Goal: Find contact information: Find contact information

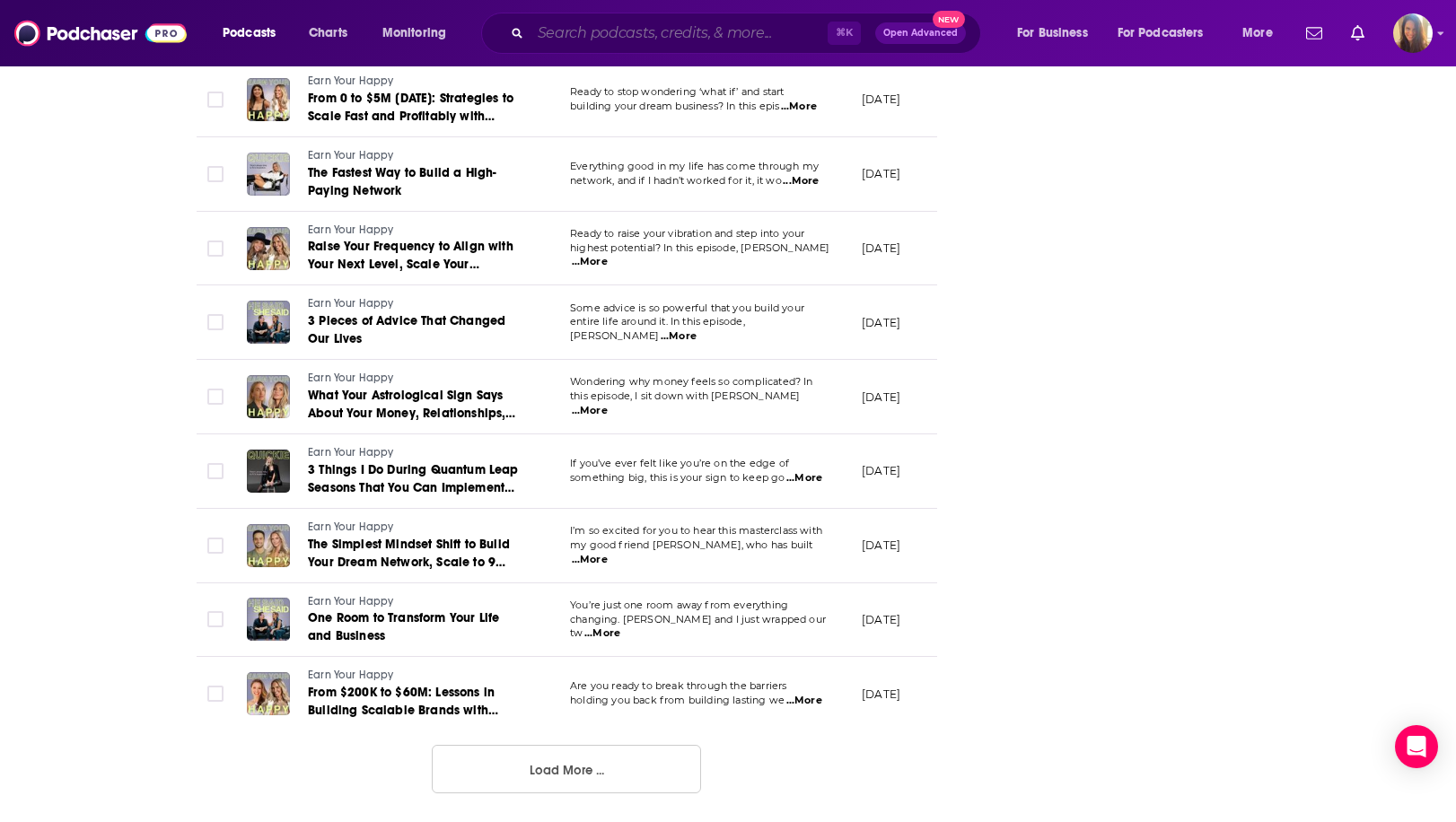
click at [593, 28] on input "Search podcasts, credits, & more..." at bounding box center [679, 33] width 297 height 29
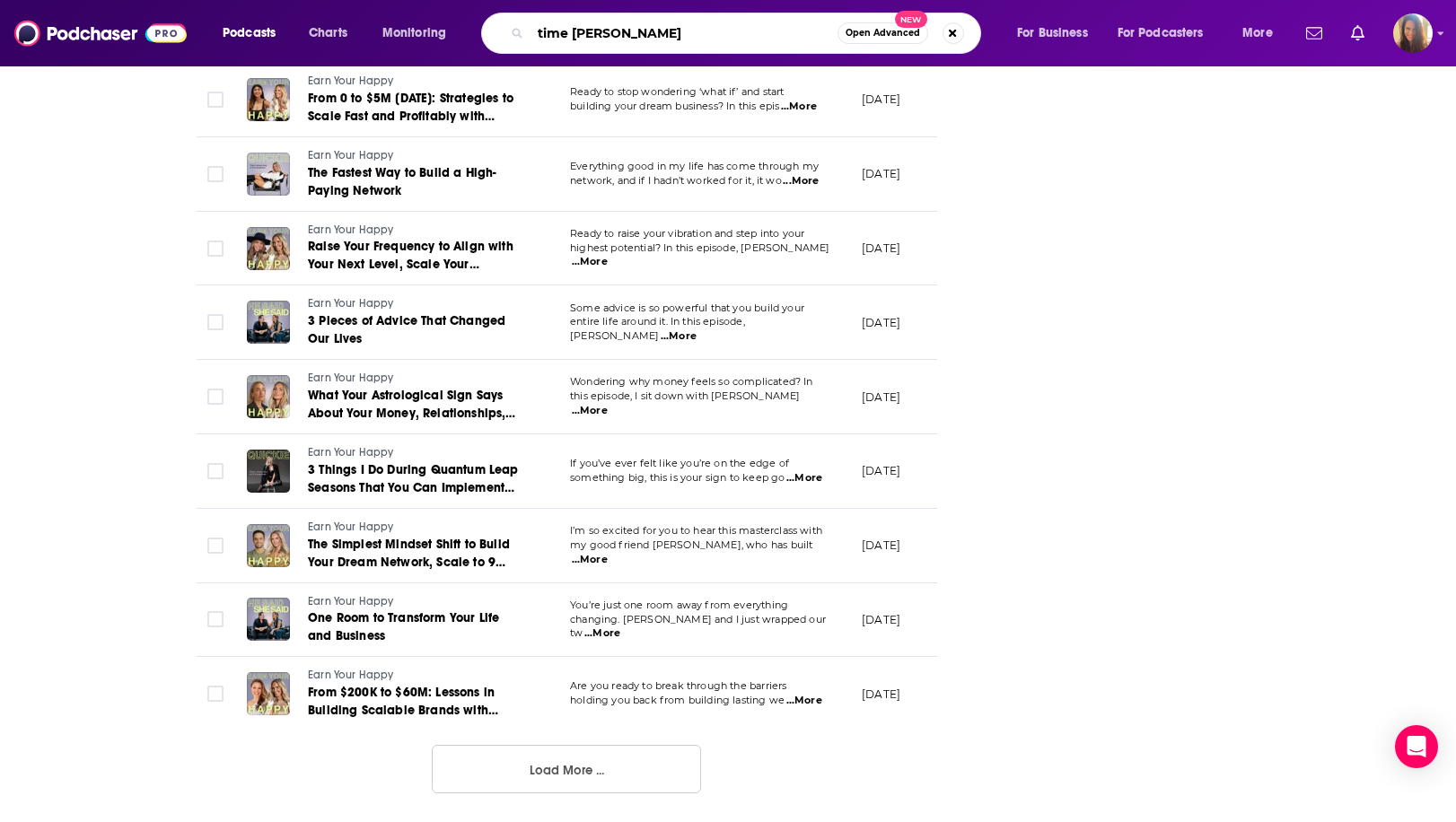
click at [565, 37] on input "time [PERSON_NAME]" at bounding box center [684, 33] width 307 height 29
type input "[PERSON_NAME]"
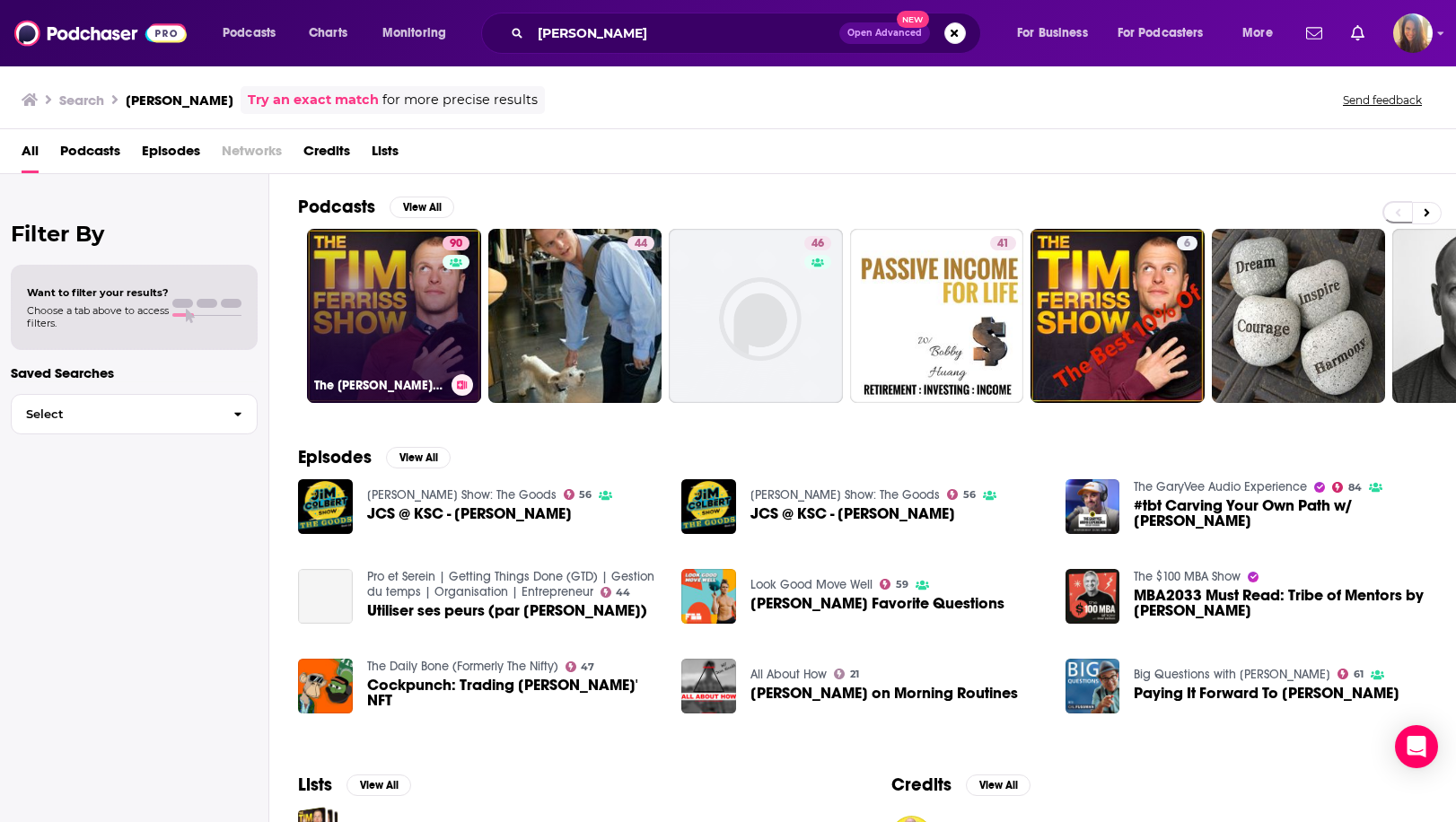
click at [359, 326] on link "90 The [PERSON_NAME] Show" at bounding box center [394, 316] width 174 height 174
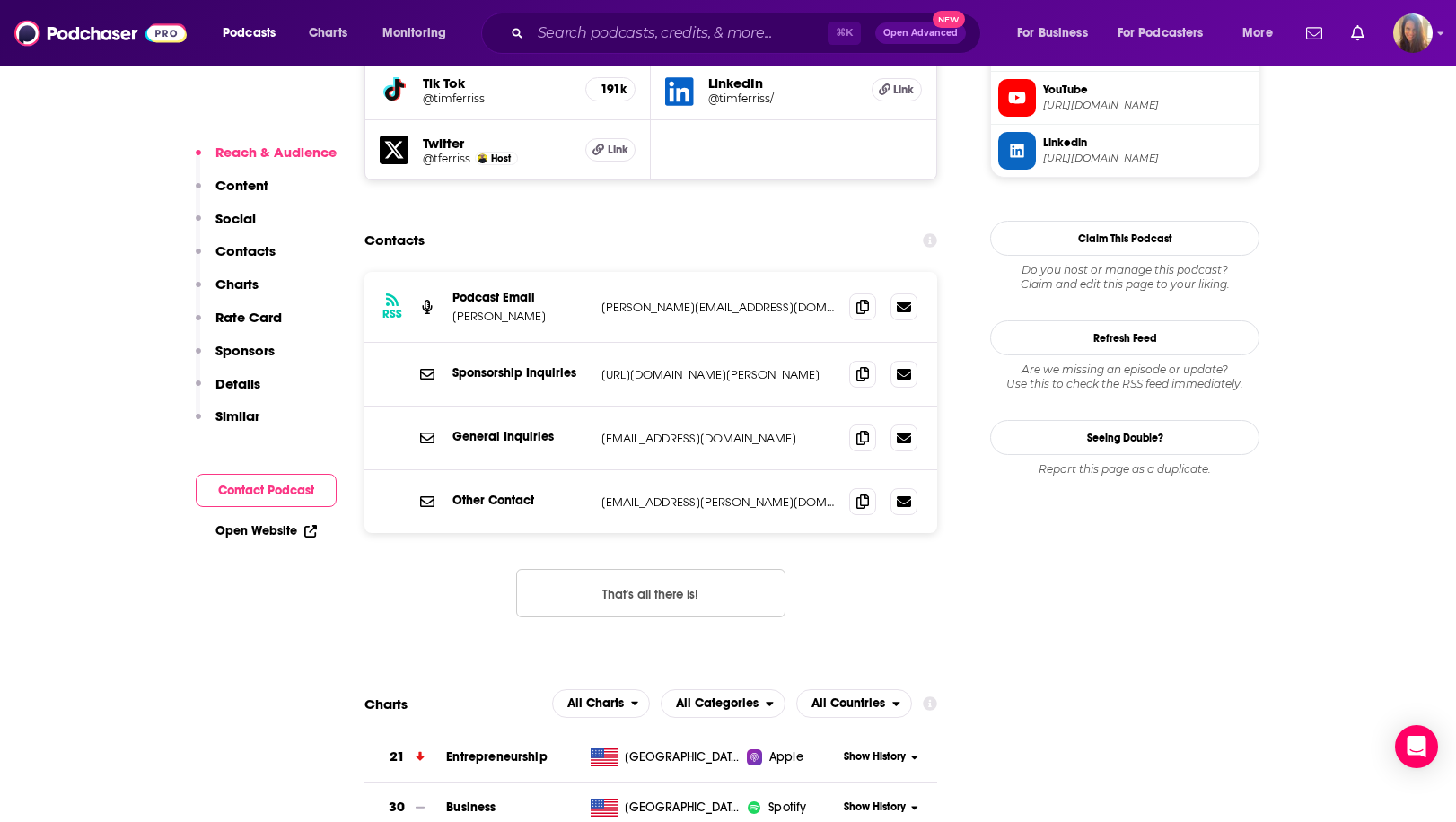
scroll to position [1764, 0]
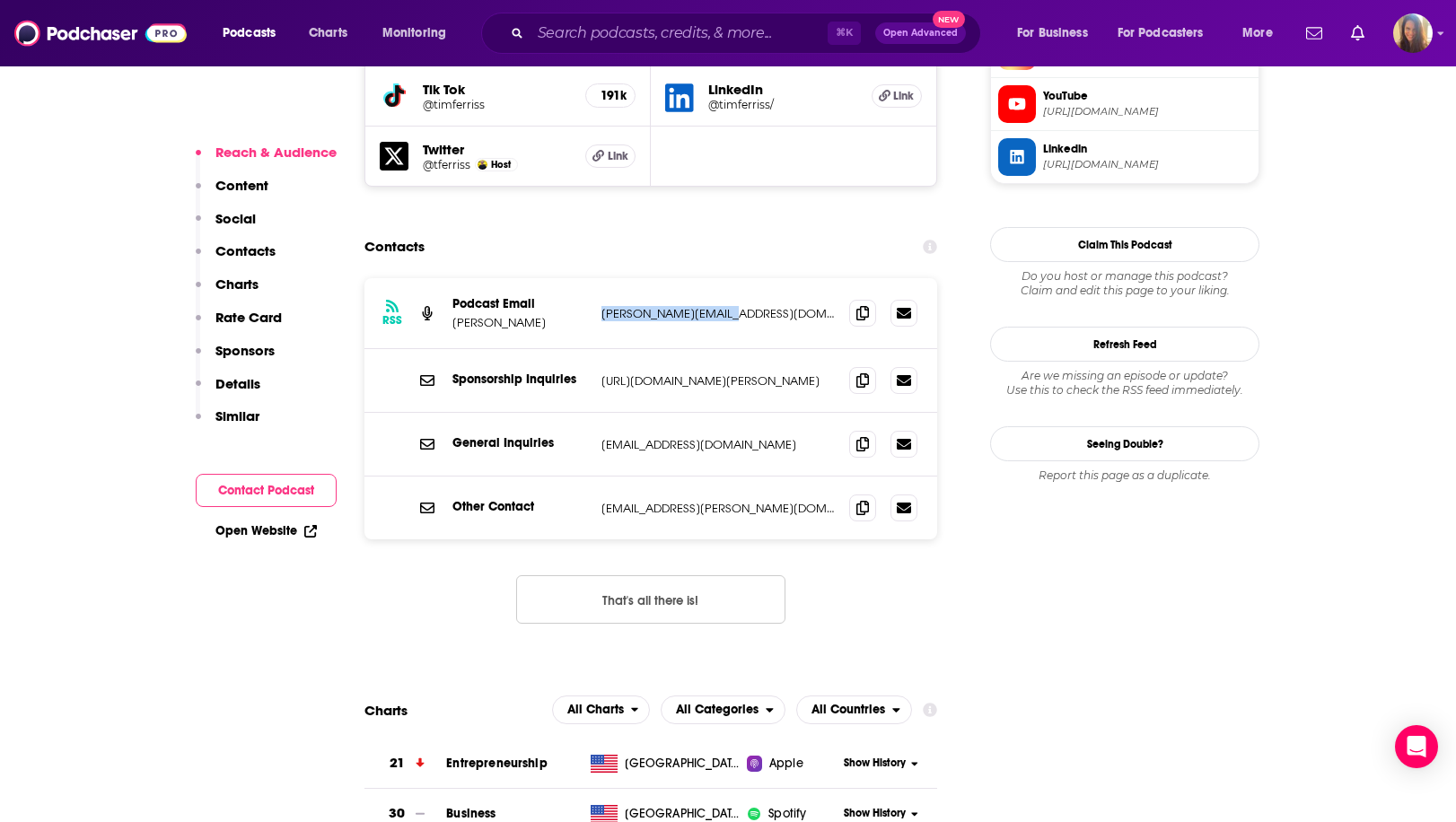
drag, startPoint x: 597, startPoint y: 190, endPoint x: 757, endPoint y: 192, distance: 160.0
click at [757, 279] on div "RSS Podcast Email [PERSON_NAME] [PERSON_NAME][EMAIL_ADDRESS][DOMAIN_NAME] [PERS…" at bounding box center [650, 314] width 573 height 71
copy p "[PERSON_NAME][EMAIL_ADDRESS][DOMAIN_NAME]"
